Goal: Task Accomplishment & Management: Use online tool/utility

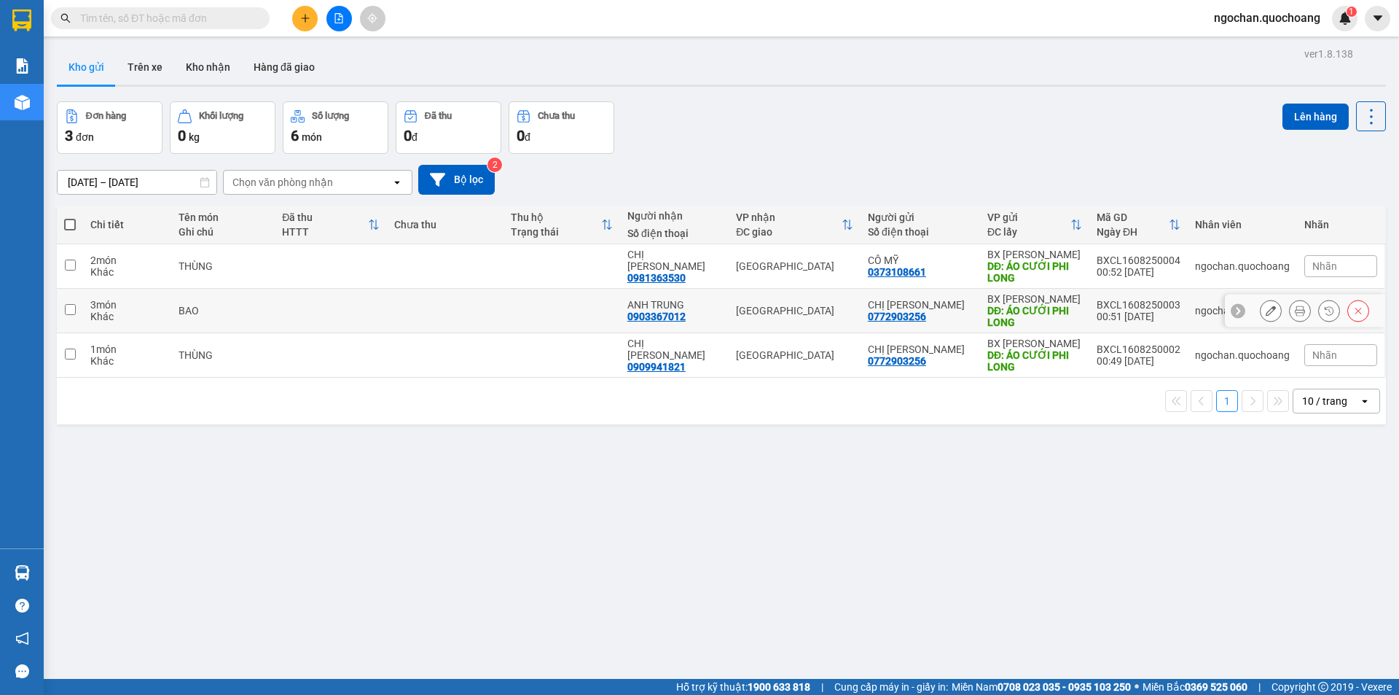
click at [74, 307] on input "checkbox" at bounding box center [70, 309] width 11 height 11
checkbox input "true"
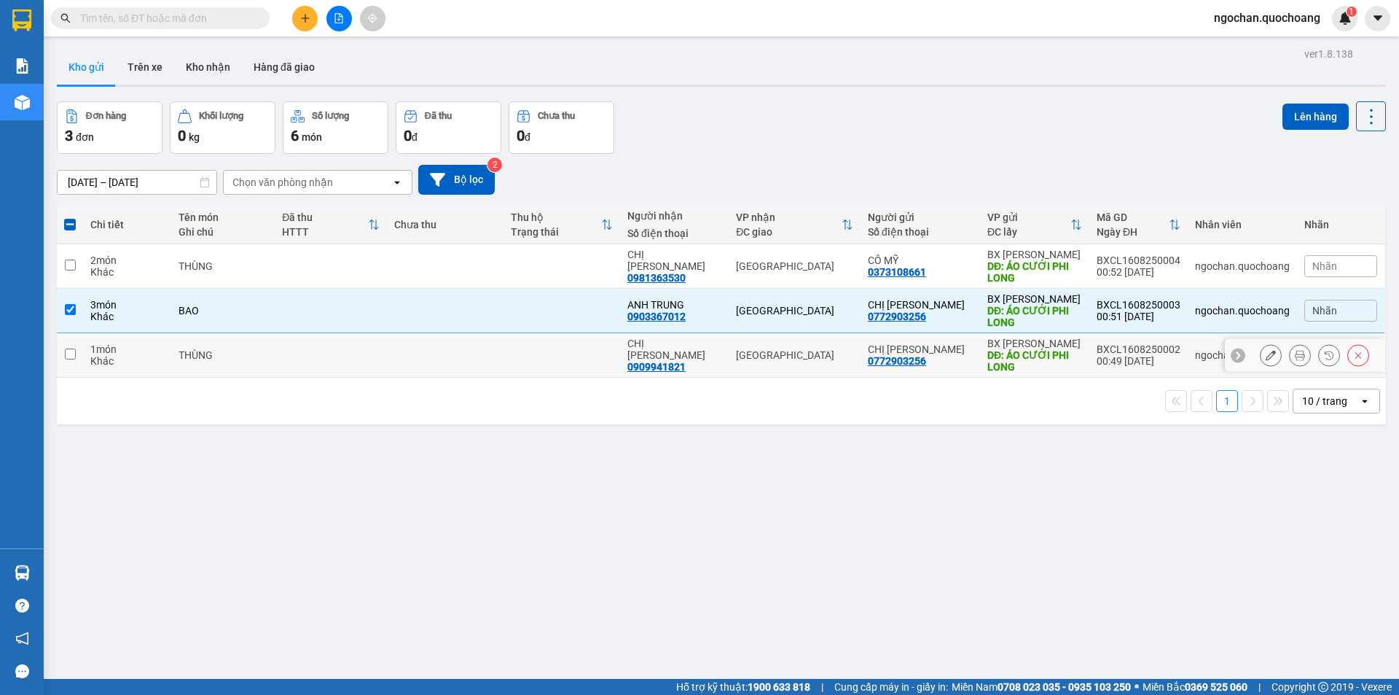
click at [69, 353] on input "checkbox" at bounding box center [70, 353] width 11 height 11
checkbox input "true"
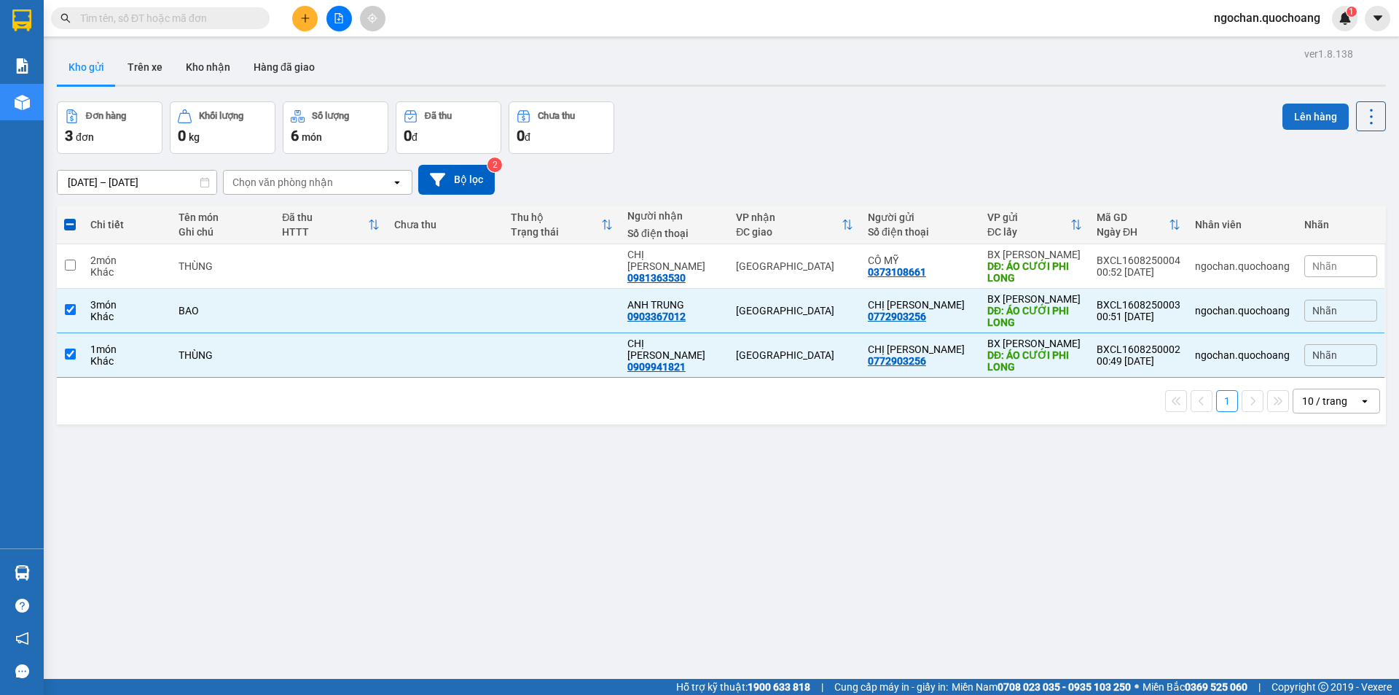
click at [1310, 120] on button "Lên hàng" at bounding box center [1316, 116] width 66 height 26
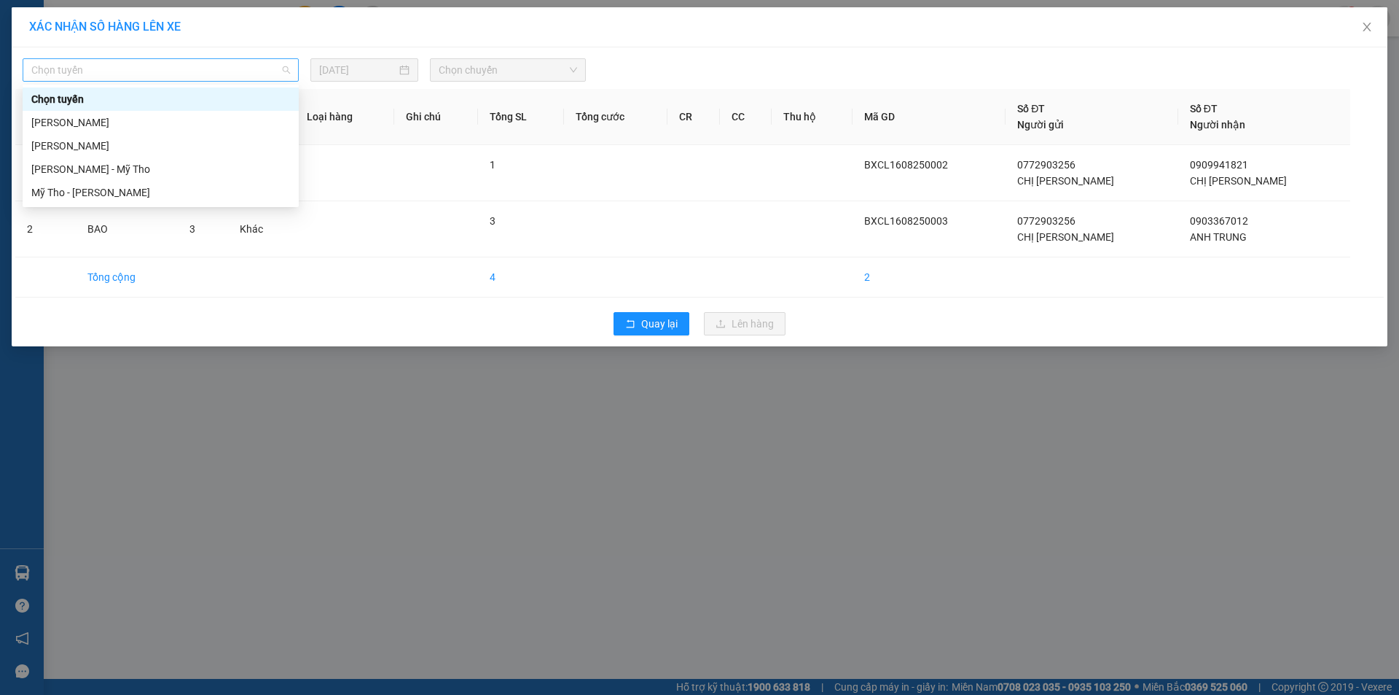
click at [281, 68] on span "Chọn tuyến" at bounding box center [160, 70] width 259 height 22
click at [165, 119] on div "[PERSON_NAME]" at bounding box center [160, 122] width 259 height 16
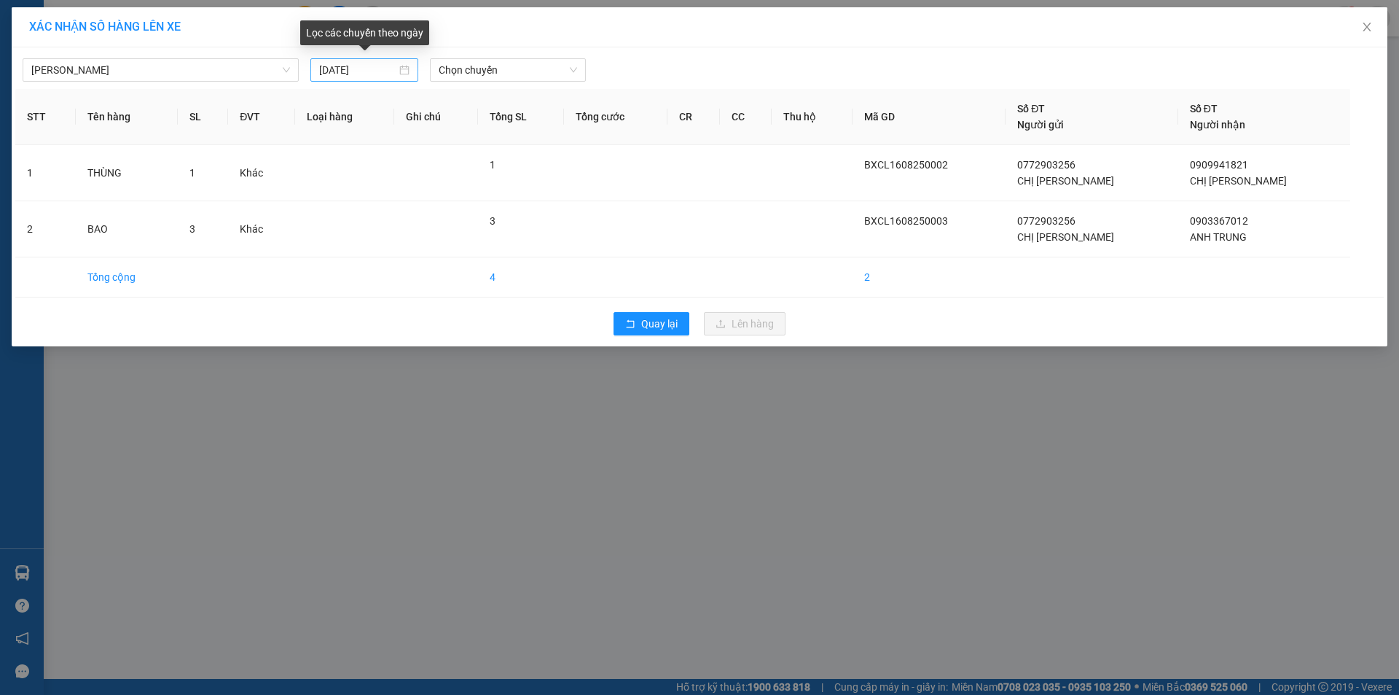
click at [406, 65] on div "[DATE]" at bounding box center [364, 70] width 90 height 16
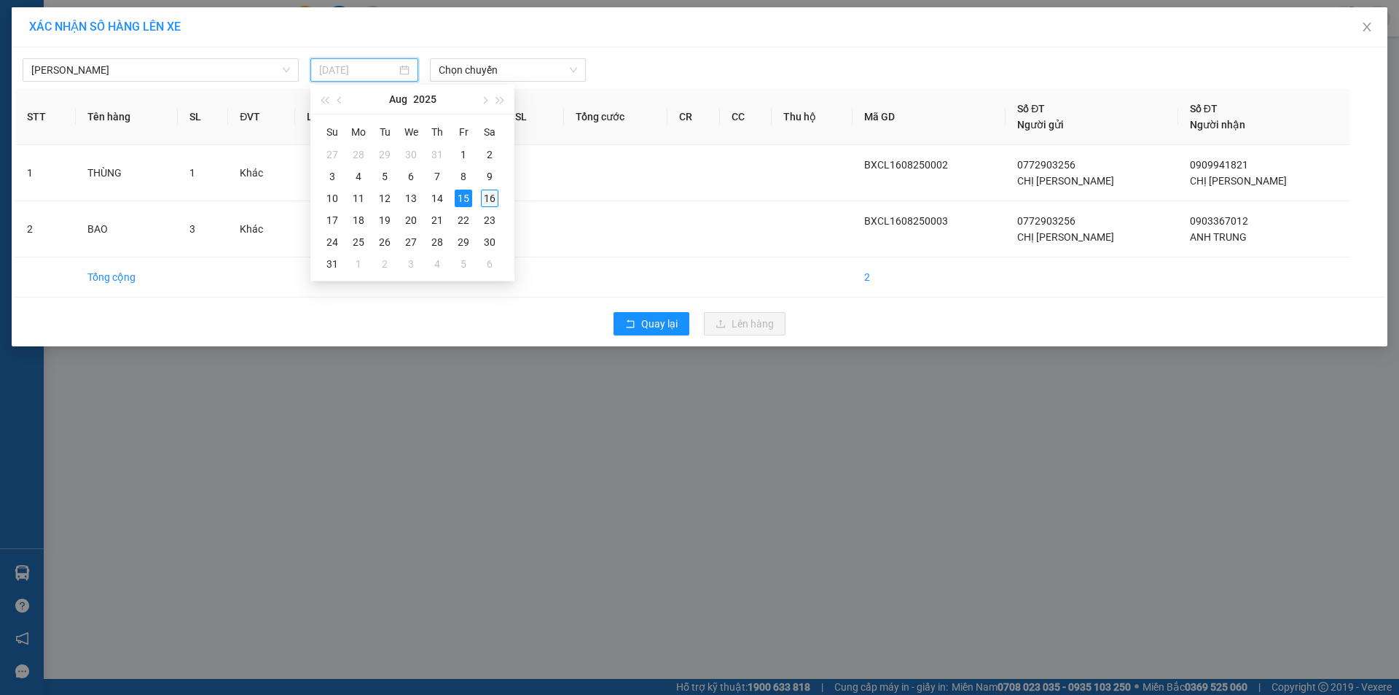
click at [493, 198] on div "16" at bounding box center [489, 198] width 17 height 17
type input "[DATE]"
click at [578, 71] on div "Chọn chuyến" at bounding box center [508, 69] width 156 height 23
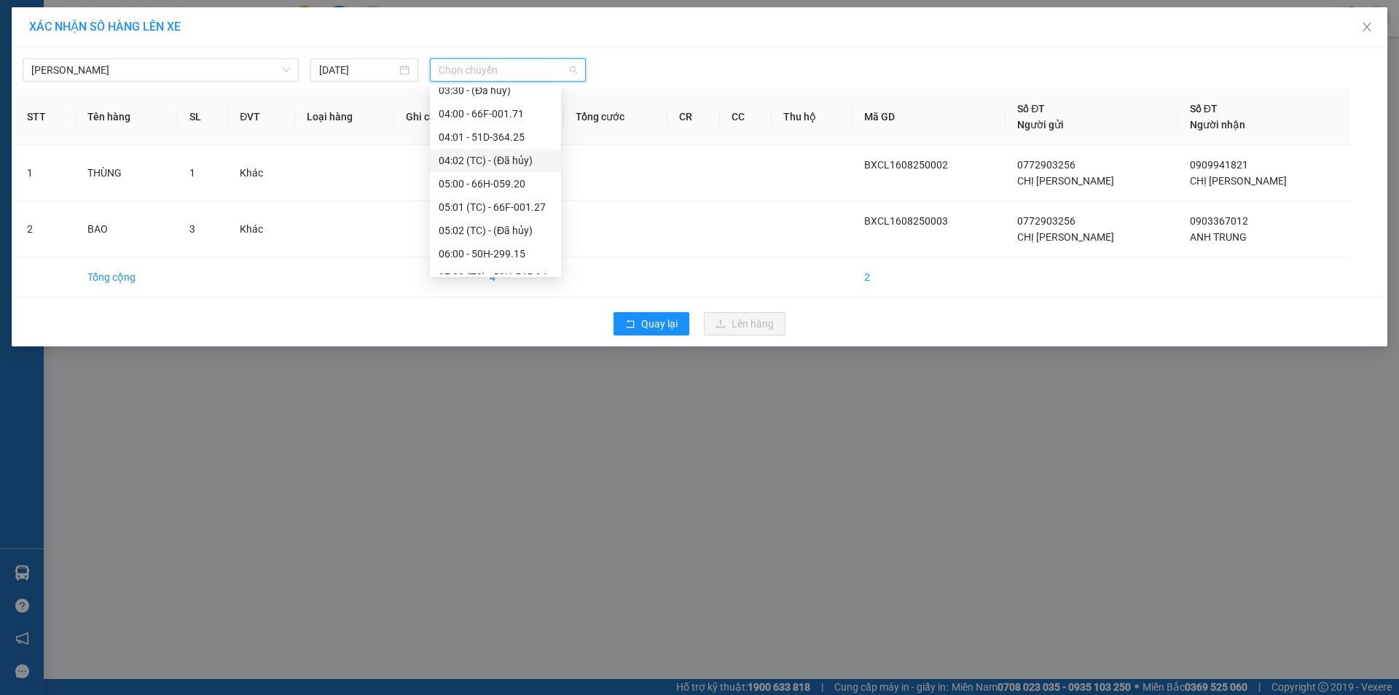
scroll to position [146, 0]
click at [519, 89] on div "03:00 - 66F-001.40" at bounding box center [496, 93] width 114 height 16
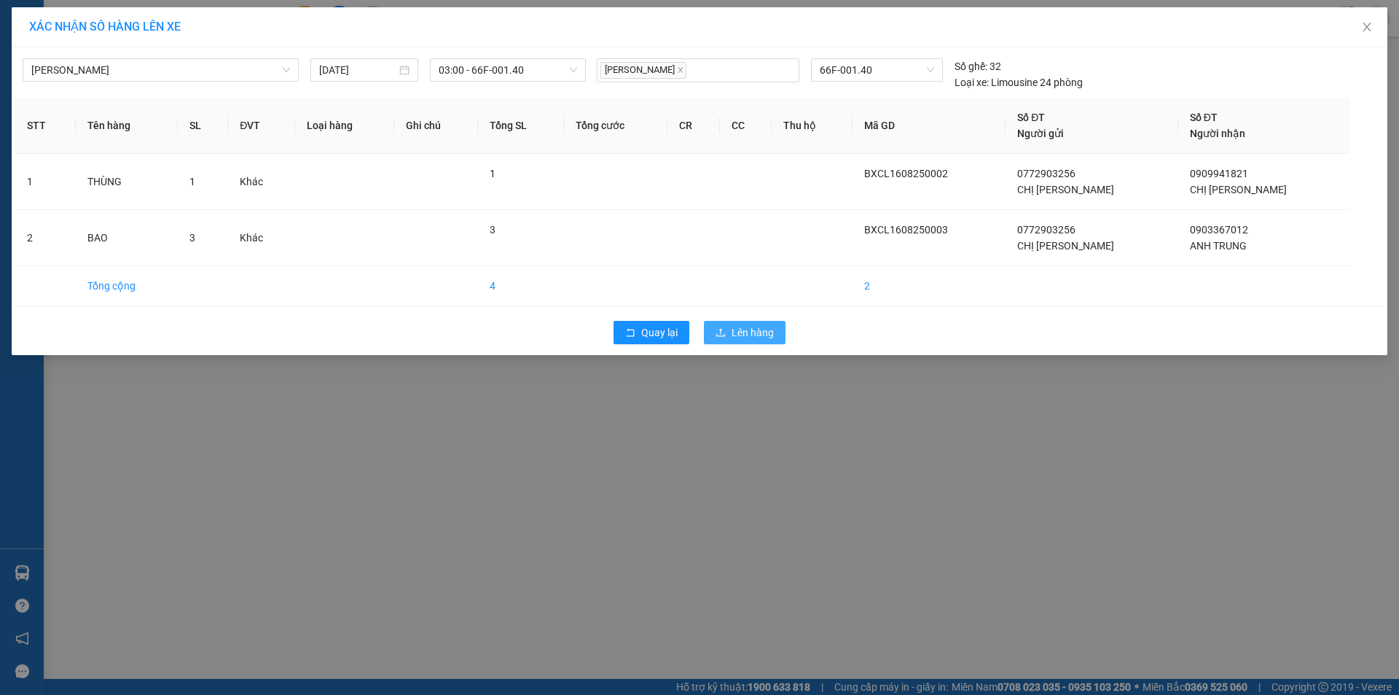
click at [753, 327] on span "Lên hàng" at bounding box center [753, 332] width 42 height 16
